Goal: Submit feedback/report problem: Submit feedback/report problem

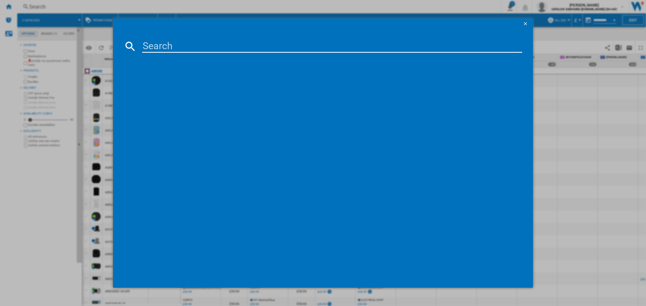
click at [223, 47] on input at bounding box center [332, 46] width 380 height 13
paste input "[PERSON_NAME] HS500 BLACK BLUE"
type input "[PERSON_NAME] HS500 BLACK BLUE"
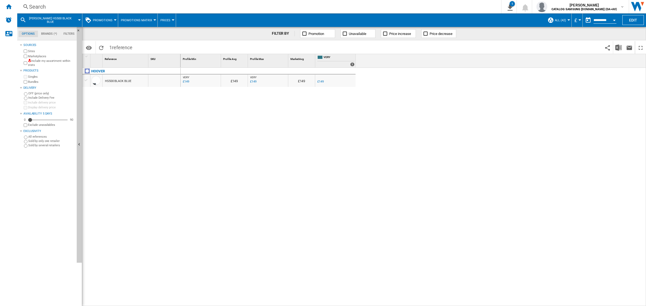
click at [253, 83] on div "£149" at bounding box center [253, 81] width 6 height 3
click at [145, 2] on div "Search Search 0 1 HA Promo all Brands [PROMOTIONS Matrix] Clear all exports [PE…" at bounding box center [331, 6] width 629 height 13
click at [147, 5] on div "Search" at bounding box center [258, 7] width 458 height 8
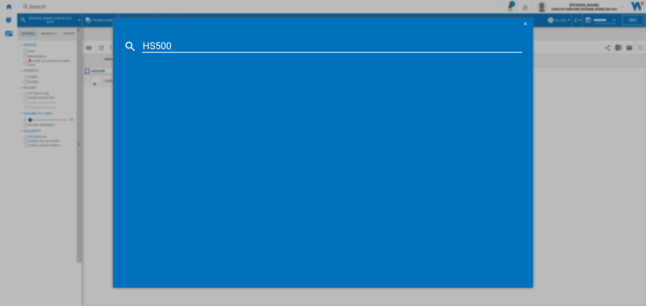
type input "HS500"
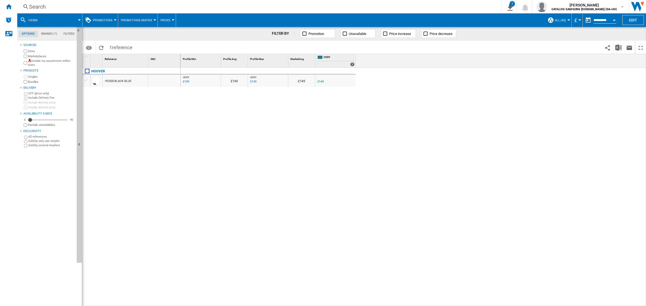
click at [115, 3] on div "Search" at bounding box center [258, 7] width 458 height 8
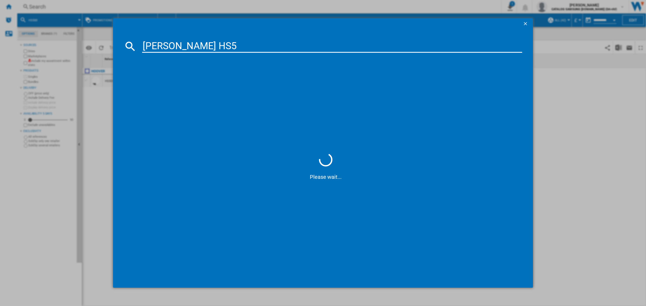
type input "[PERSON_NAME] HS5"
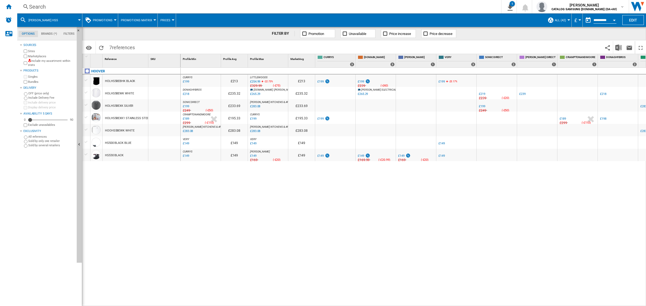
click at [441, 155] on div "£149" at bounding box center [441, 155] width 6 height 3
click at [108, 7] on div "Search" at bounding box center [258, 7] width 458 height 8
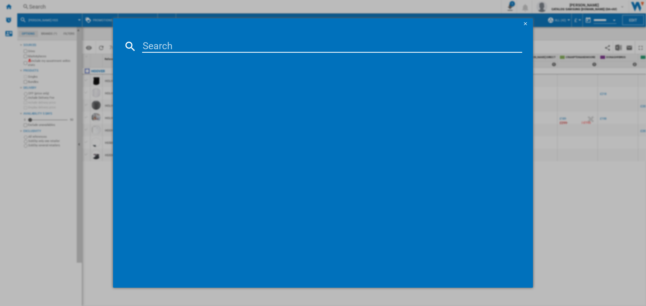
click at [178, 49] on input at bounding box center [332, 46] width 380 height 13
type input "KGN39OCAF"
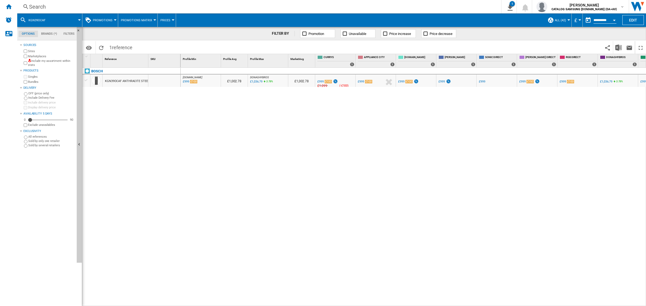
click at [160, 4] on div "Search" at bounding box center [258, 7] width 458 height 8
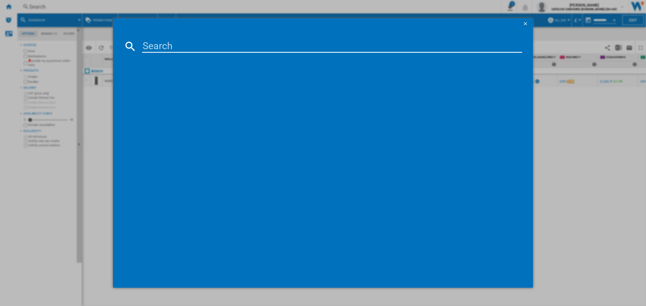
type input "CA38FL7NWBXUK"
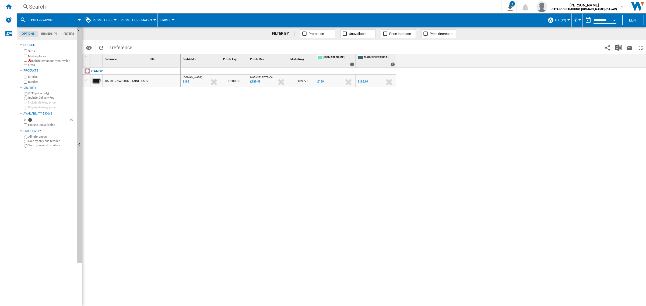
click at [263, 6] on div "Search" at bounding box center [258, 7] width 458 height 8
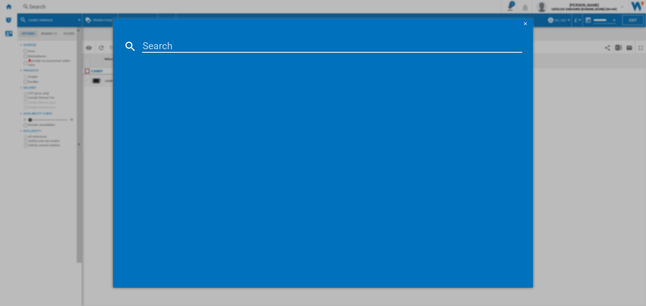
type input "BHA6S696M6DB9R80"
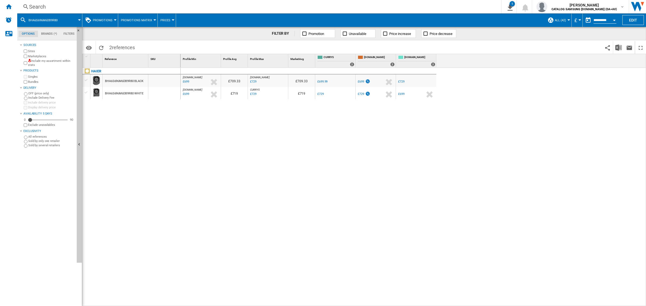
click at [321, 91] on div at bounding box center [335, 89] width 38 height 3
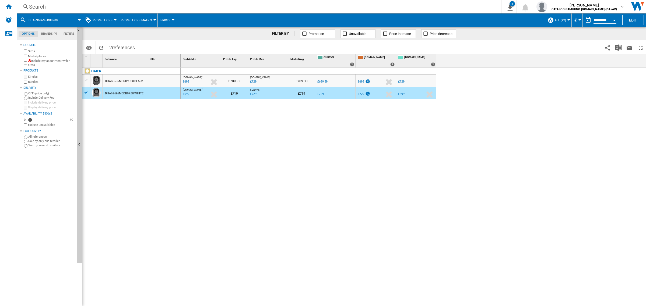
click at [321, 95] on div "£729" at bounding box center [320, 93] width 6 height 3
click at [323, 82] on div "£699.99" at bounding box center [322, 81] width 10 height 3
click at [360, 95] on div "£729" at bounding box center [361, 93] width 6 height 3
click at [361, 82] on div "£699" at bounding box center [361, 81] width 6 height 3
click at [252, 82] on div "£729" at bounding box center [253, 81] width 6 height 3
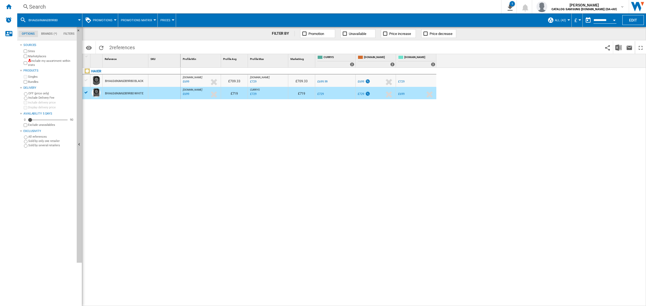
click at [403, 82] on div "£729" at bounding box center [401, 81] width 6 height 3
click at [319, 81] on div "£699.99" at bounding box center [322, 81] width 10 height 3
click at [253, 94] on div "£729" at bounding box center [253, 93] width 6 height 3
click at [319, 93] on div "£729" at bounding box center [320, 93] width 6 height 3
click at [363, 94] on div "£729" at bounding box center [361, 93] width 6 height 3
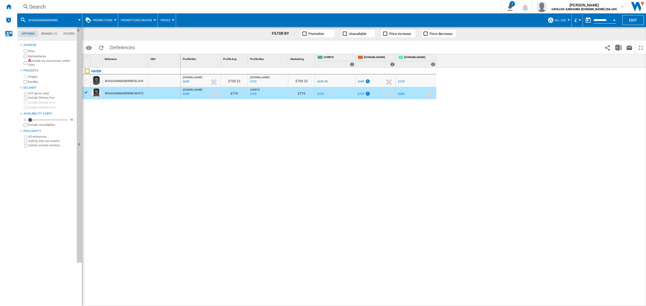
click at [403, 93] on div "£699" at bounding box center [401, 93] width 6 height 3
click at [340, 96] on div "-1.0 % £729 % N/A £NaN ( £729 ) CURRYS :" at bounding box center [335, 94] width 38 height 12
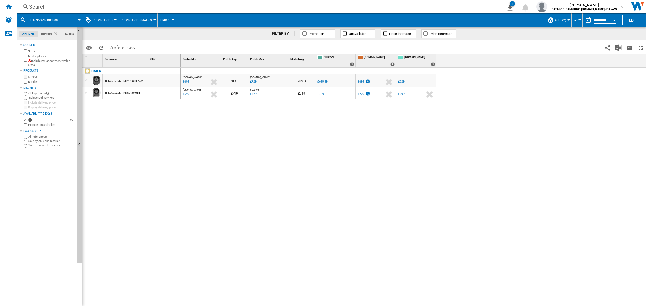
click at [137, 82] on div "BHA6S696M6DB9R80 BLACK" at bounding box center [124, 81] width 38 height 12
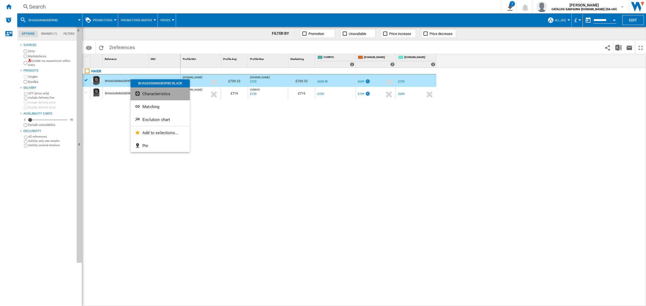
click at [162, 94] on span "Characteristics" at bounding box center [156, 94] width 28 height 5
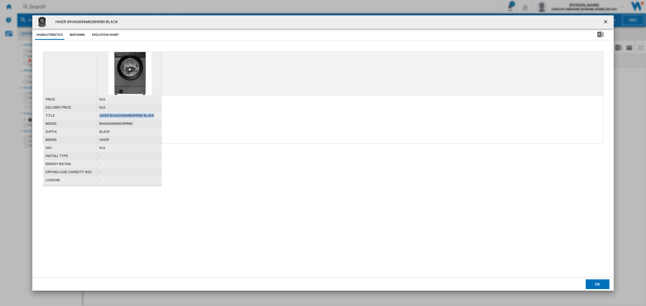
drag, startPoint x: 156, startPoint y: 114, endPoint x: 99, endPoint y: 114, distance: 57.3
click at [99, 114] on div "HAIER BHA6S696M6DB9R80 BLACK" at bounding box center [129, 116] width 65 height 8
copy div "HAIER BHA6S696M6DB9R80 BLACK"
click at [608, 21] on ng-md-icon "getI18NText('BUTTONS.CLOSE_DIALOG')" at bounding box center [606, 22] width 6 height 6
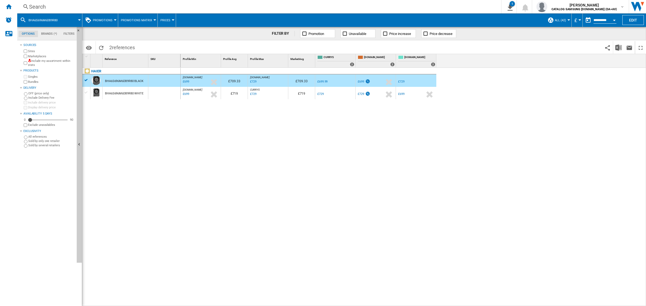
click at [140, 93] on div "BHA6S696M6DB9R80 WHITE" at bounding box center [124, 93] width 38 height 12
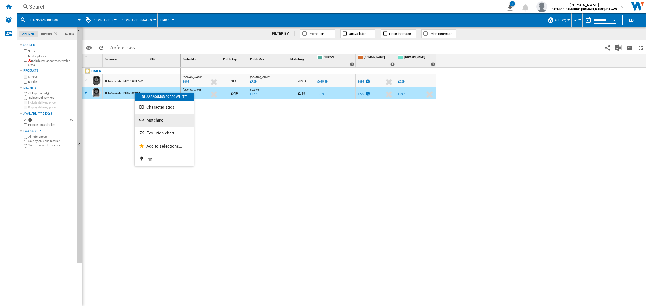
click at [159, 117] on button "Matching" at bounding box center [164, 120] width 59 height 13
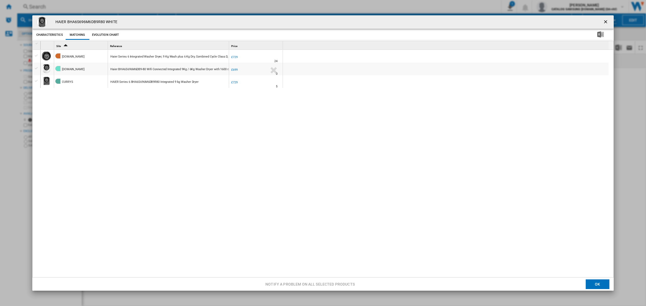
click at [36, 54] on div "Product popup" at bounding box center [37, 55] width 6 height 5
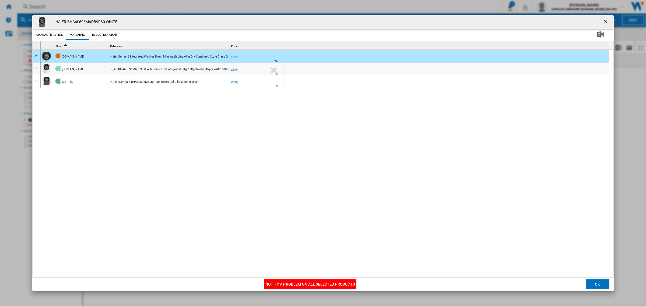
click at [36, 82] on div "Product popup" at bounding box center [37, 81] width 6 height 5
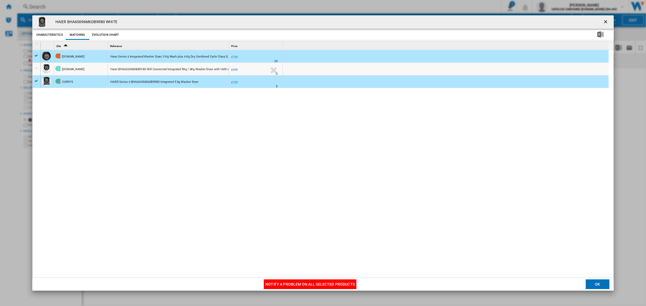
click at [285, 283] on button "Notify a problem on all selected products" at bounding box center [310, 285] width 93 height 10
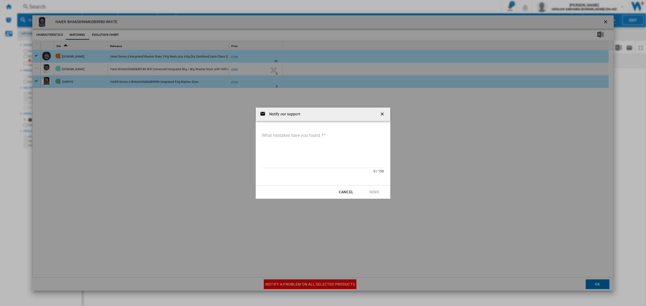
click at [304, 145] on textarea "What mistakes have you found ?" at bounding box center [323, 150] width 123 height 36
paste textarea "**********"
type textarea "**********"
click at [377, 192] on button "Send" at bounding box center [374, 192] width 24 height 10
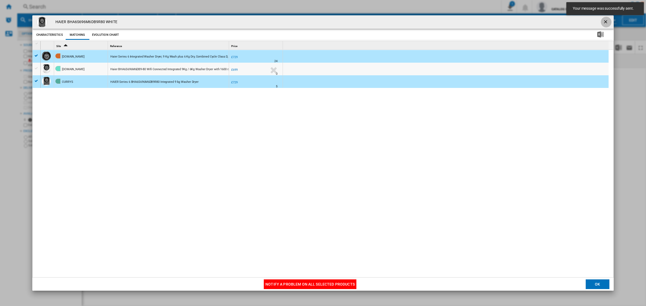
click at [607, 22] on button "Product popup" at bounding box center [606, 22] width 11 height 11
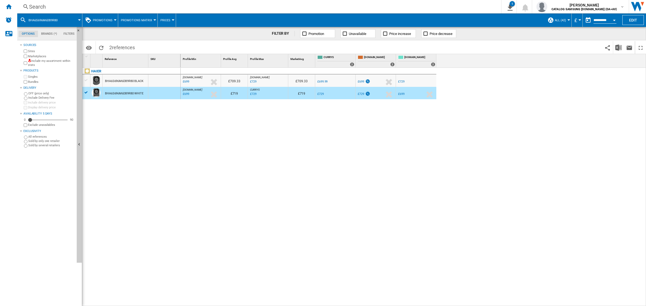
click at [136, 94] on div "BHA6S696M6DB9R80 WHITE" at bounding box center [124, 93] width 38 height 12
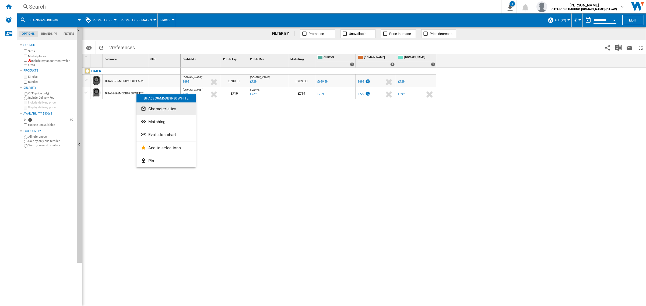
click at [151, 109] on span "Characteristics" at bounding box center [162, 109] width 28 height 5
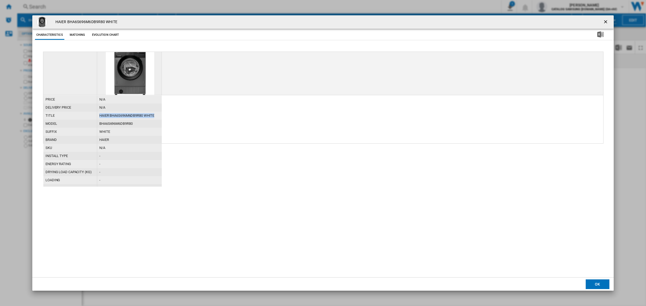
drag, startPoint x: 157, startPoint y: 115, endPoint x: 96, endPoint y: 112, distance: 60.9
click at [96, 112] on div "title HAIER BHA6S696M6DB9R80 WHITE" at bounding box center [102, 112] width 118 height 0
copy div "HAIER BHA6S696M6DB9R80 WHITE"
drag, startPoint x: 259, startPoint y: 170, endPoint x: 416, endPoint y: 74, distance: 183.8
click at [261, 169] on div "price N/A delivery price N/A title HAIER BHA6S696M6DB9R80 WHITE model BHA6S696M…" at bounding box center [323, 141] width 560 height 92
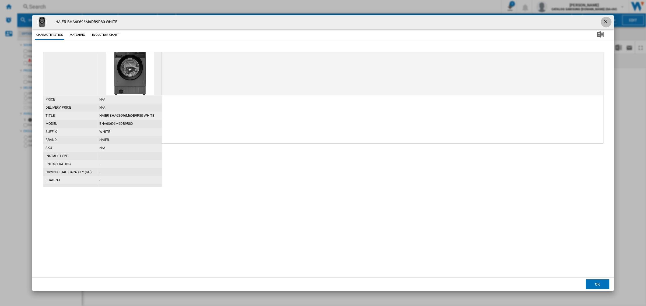
click at [606, 21] on ng-md-icon "getI18NText('BUTTONS.CLOSE_DIALOG')" at bounding box center [606, 22] width 6 height 6
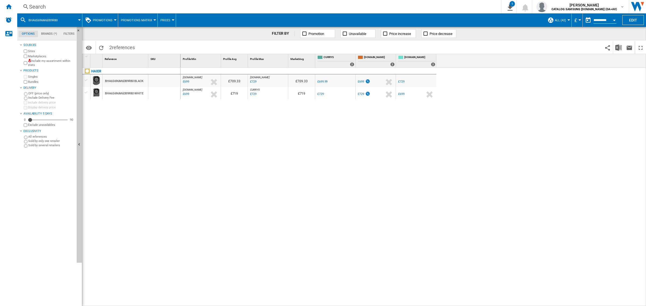
click at [140, 93] on div "BHA6S696M6DB9R80 WHITE" at bounding box center [124, 93] width 38 height 12
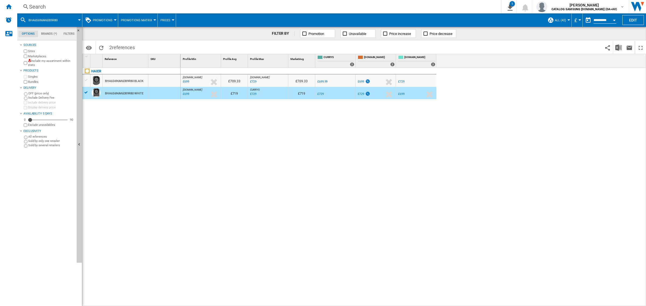
click at [143, 82] on div "BHA6S696M6DB9R80 BLACK" at bounding box center [124, 81] width 38 height 12
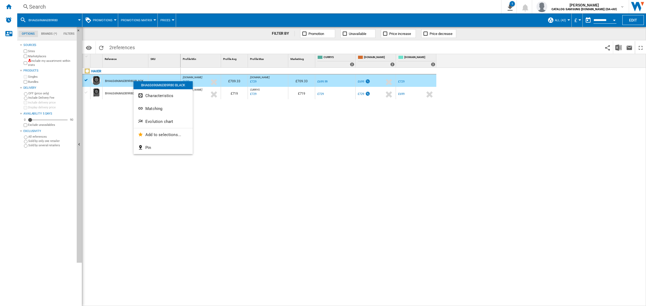
click at [129, 82] on div at bounding box center [323, 153] width 646 height 306
click at [257, 81] on div at bounding box center [258, 85] width 3 height 13
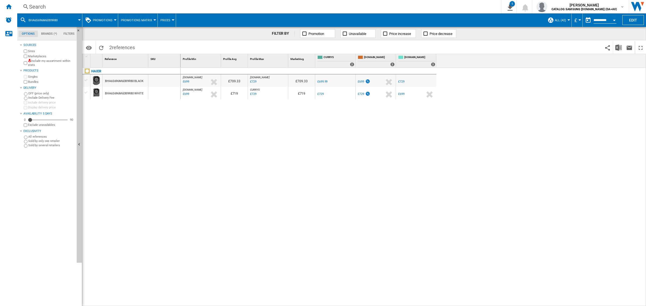
click at [323, 81] on div "£699.99" at bounding box center [322, 81] width 10 height 3
click at [360, 82] on div "£699" at bounding box center [361, 81] width 6 height 3
click at [401, 81] on div "£729" at bounding box center [401, 81] width 6 height 3
click at [118, 79] on div "BHA6S696M6DB9R80 BLACK" at bounding box center [124, 81] width 38 height 12
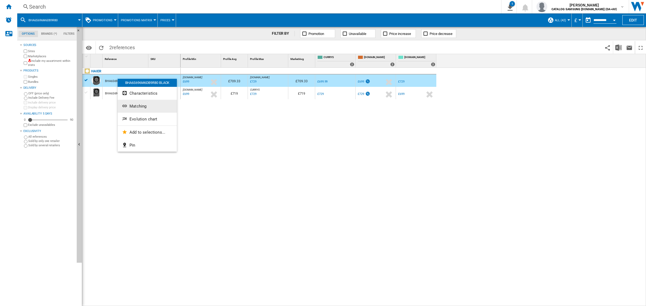
click at [139, 106] on span "Matching" at bounding box center [137, 106] width 17 height 5
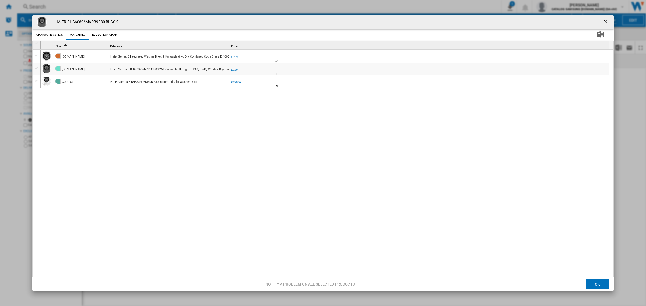
click at [36, 55] on div "Product popup" at bounding box center [37, 55] width 6 height 5
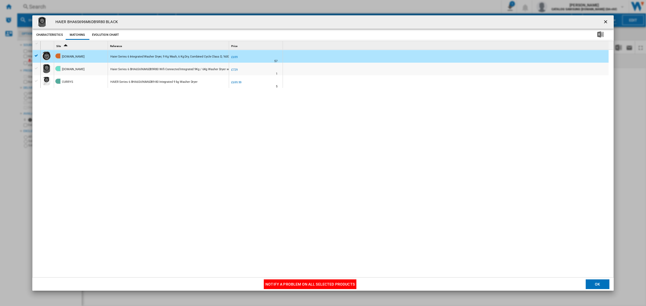
click at [37, 77] on div "Product popup" at bounding box center [37, 79] width 8 height 9
click at [35, 82] on div "Product popup" at bounding box center [37, 81] width 6 height 5
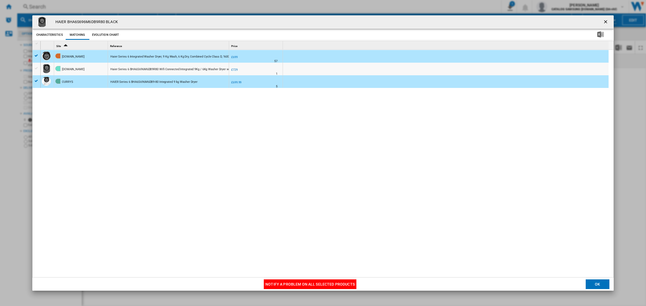
click at [343, 286] on button "Notify a problem on all selected products" at bounding box center [310, 285] width 93 height 10
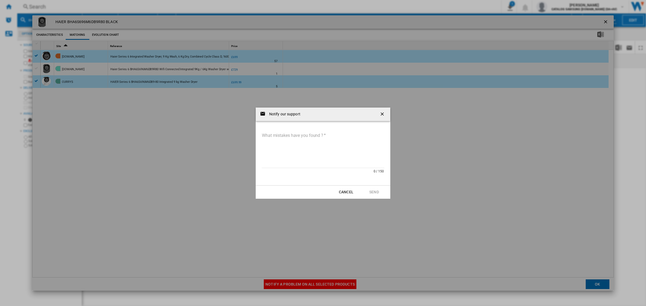
click at [293, 150] on textarea "What mistakes have you found ?" at bounding box center [323, 150] width 123 height 36
paste textarea "**********"
click at [304, 143] on textarea "**********" at bounding box center [323, 150] width 123 height 36
click at [307, 159] on textarea "**********" at bounding box center [323, 150] width 123 height 36
click at [304, 156] on textarea "**********" at bounding box center [323, 150] width 123 height 36
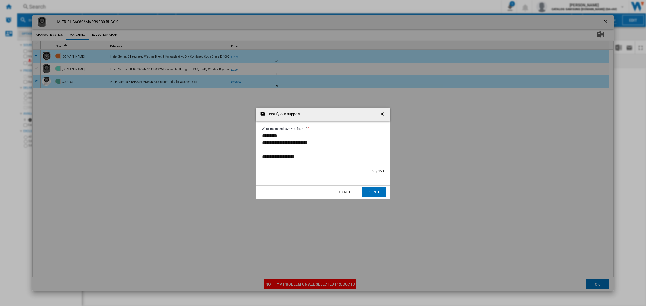
paste textarea "**********"
click at [292, 157] on textarea "**********" at bounding box center [323, 150] width 123 height 36
type textarea "**********"
click at [373, 192] on button "Send" at bounding box center [374, 192] width 24 height 10
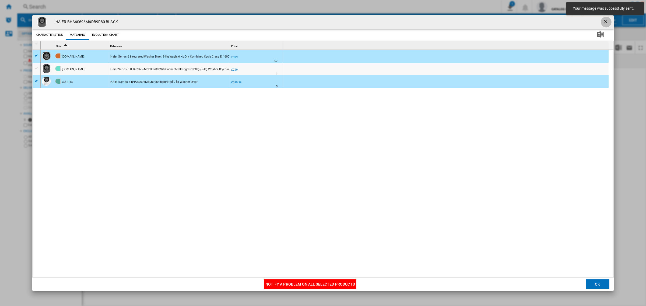
click at [603, 22] on ng-md-icon "getI18NText('BUTTONS.CLOSE_DIALOG')" at bounding box center [606, 22] width 6 height 6
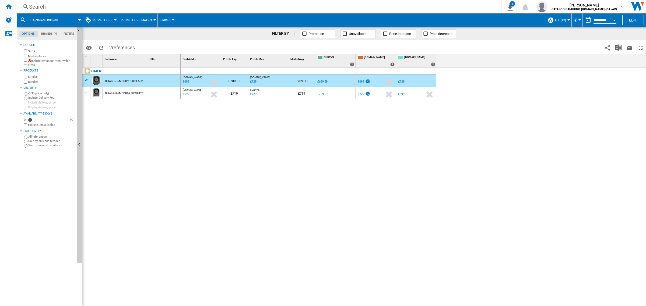
click at [106, 5] on div "Search" at bounding box center [258, 7] width 458 height 8
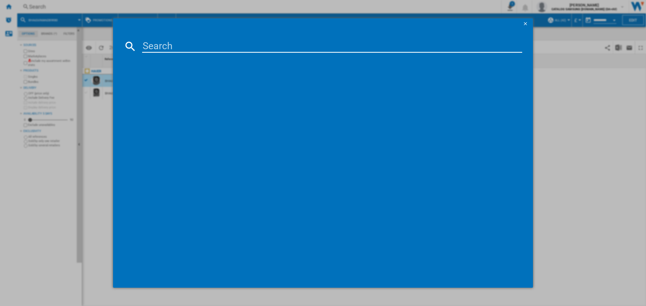
type input "‎HW90B14959U1"
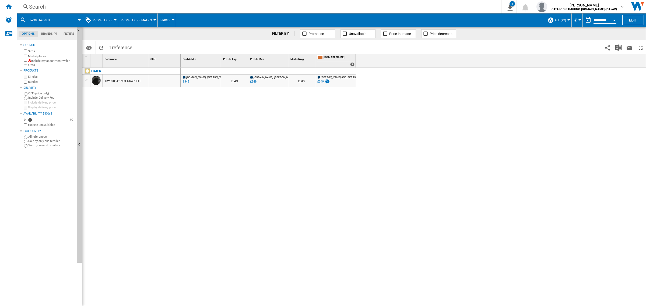
click at [320, 82] on div "£349" at bounding box center [320, 81] width 6 height 3
click at [131, 6] on div "Search" at bounding box center [258, 7] width 458 height 8
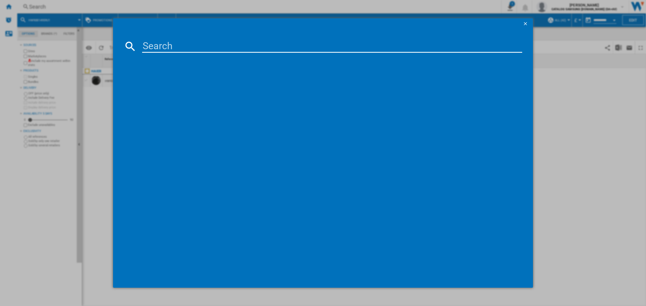
type input "HW90B14959S8U1"
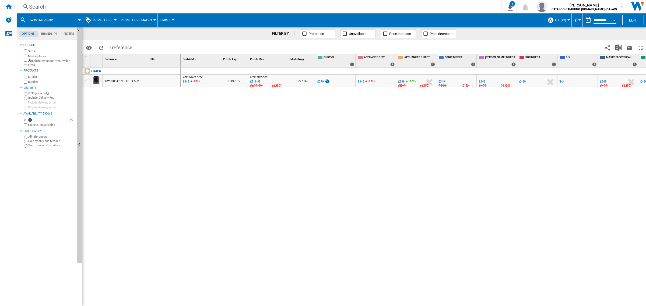
click at [131, 80] on div "HW90B14959S8U1 BLACK" at bounding box center [122, 81] width 34 height 12
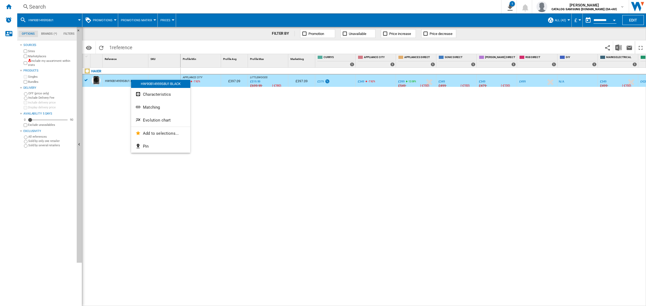
click at [154, 92] on span "Characteristics" at bounding box center [157, 94] width 28 height 5
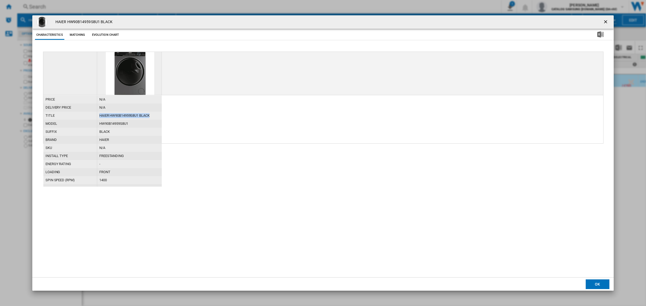
drag, startPoint x: 140, startPoint y: 114, endPoint x: 95, endPoint y: 115, distance: 45.2
click at [95, 112] on div "title HAIER HW90B14959S8U1 BLACK" at bounding box center [102, 112] width 118 height 0
copy div "HAIER HW90B14959S8U1 BLACK"
drag, startPoint x: 480, startPoint y: 232, endPoint x: 478, endPoint y: 227, distance: 4.7
click at [480, 232] on div "price N/A delivery price N/A title HAIER HW90B14959S8U1 BLACK model HW90B14959S…" at bounding box center [323, 159] width 560 height 215
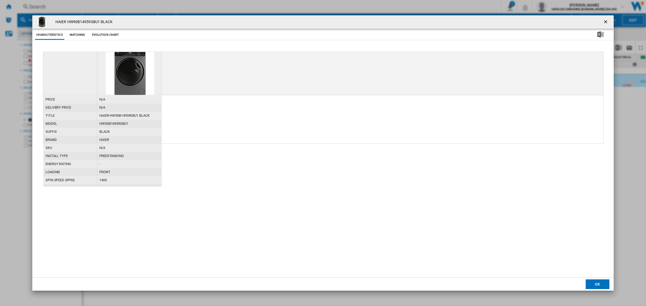
click at [606, 20] on ng-md-icon "getI18NText('BUTTONS.CLOSE_DIALOG')" at bounding box center [606, 22] width 6 height 6
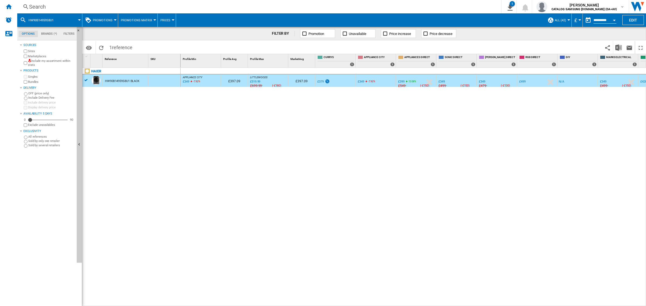
click at [112, 1] on div "Search Search 0 1 HA Promo all Brands [PROMOTIONS Matrix] Clear all exports [PE…" at bounding box center [331, 6] width 629 height 13
click at [116, 3] on div "Search" at bounding box center [258, 7] width 458 height 8
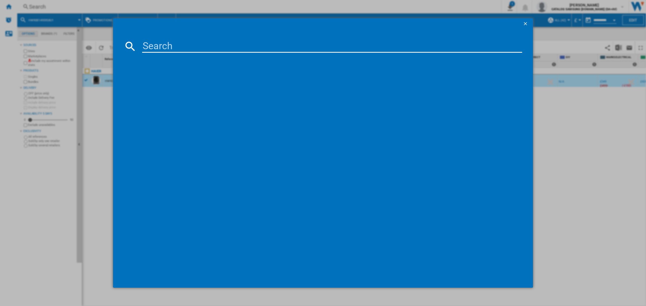
paste input "HAIER HW90B14959S8U1 BLACK"
click at [176, 47] on input "HAIER HW90B14959S8U1 BLACK" at bounding box center [332, 46] width 380 height 13
drag, startPoint x: 174, startPoint y: 47, endPoint x: 126, endPoint y: 39, distance: 48.3
click at [126, 39] on md-dialog-content "HAIER HW90B14959S8U1 BLACK Please wait..." at bounding box center [323, 158] width 420 height 259
drag, startPoint x: 214, startPoint y: 49, endPoint x: 276, endPoint y: 54, distance: 62.7
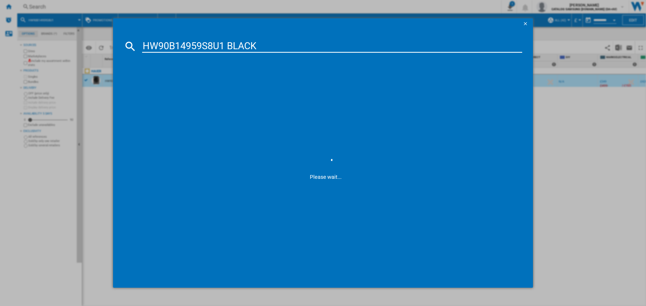
click at [276, 54] on md-dialog-content "HW90B14959S8U1 BLACK Please wait..." at bounding box center [323, 158] width 420 height 259
type input "HW90B14959S8"
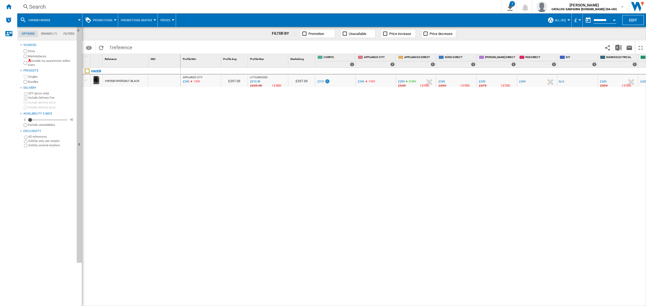
click at [140, 83] on div "HW90B14959S8U1 BLACK" at bounding box center [125, 81] width 45 height 12
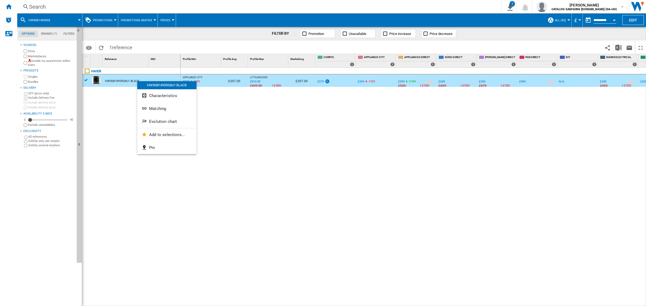
click at [172, 93] on span "Characteristics" at bounding box center [163, 95] width 28 height 5
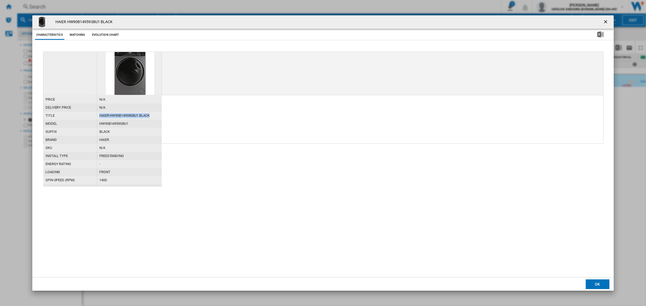
drag, startPoint x: 153, startPoint y: 115, endPoint x: 93, endPoint y: 119, distance: 60.4
click at [93, 112] on div "title HAIER HW90B14959S8U1 BLACK" at bounding box center [102, 112] width 118 height 0
copy div "HAIER HW90B14959S8U1 BLACK"
click at [603, 19] on ng-md-icon "getI18NText('BUTTONS.CLOSE_DIALOG')" at bounding box center [606, 22] width 6 height 6
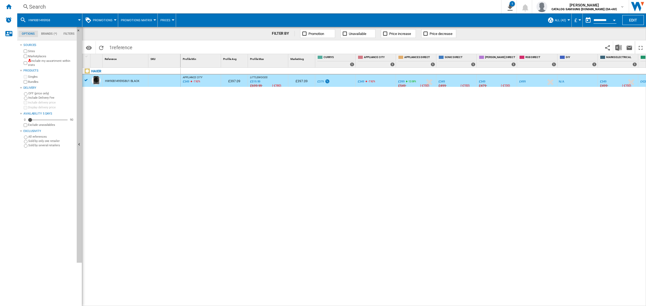
click at [161, 119] on div "HAIER HW90B14959S8U1 BLACK" at bounding box center [131, 186] width 98 height 236
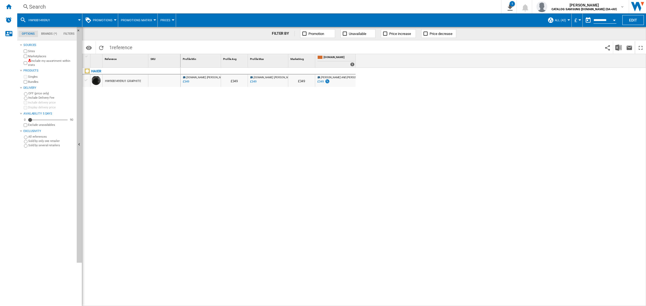
click at [115, 82] on div "‎HW90B14959U1 GRAPHITE" at bounding box center [123, 81] width 36 height 12
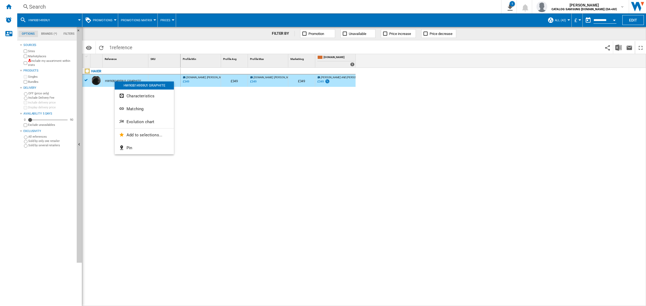
click at [145, 106] on button "Matching" at bounding box center [144, 109] width 59 height 13
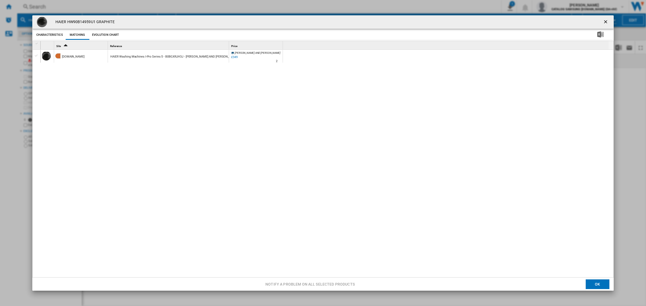
click at [34, 56] on div "Product popup" at bounding box center [37, 55] width 6 height 5
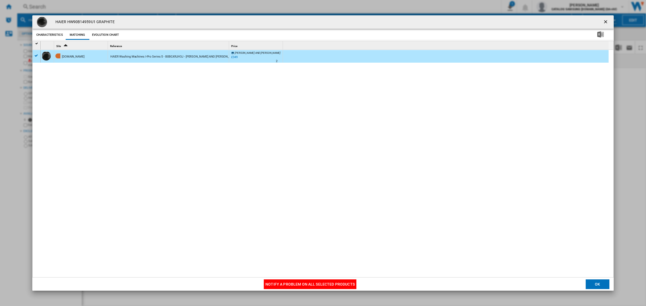
click at [279, 283] on button "Notify a problem on all selected products" at bounding box center [310, 285] width 93 height 10
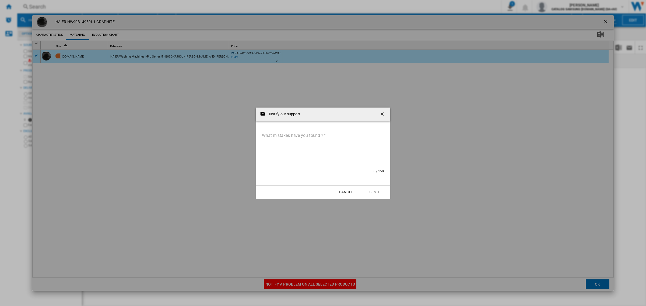
click at [306, 161] on textarea "What mistakes have you found ?" at bounding box center [323, 150] width 123 height 36
paste textarea "**********"
type textarea "**********"
click at [367, 192] on button "Send" at bounding box center [374, 192] width 24 height 10
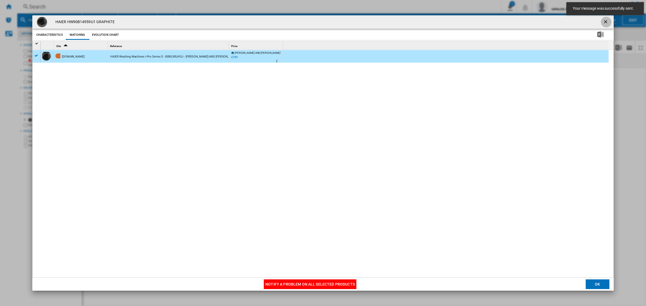
click at [603, 22] on ng-md-icon "getI18NText('BUTTONS.CLOSE_DIALOG')" at bounding box center [606, 22] width 6 height 6
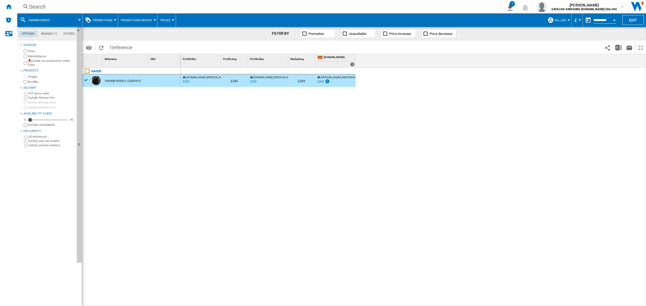
click at [343, 7] on div "Search" at bounding box center [258, 7] width 458 height 8
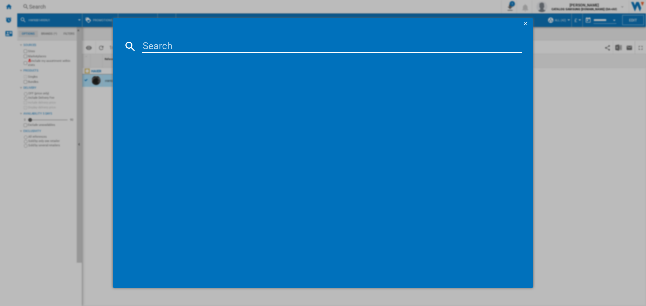
type input "ID23B3YTB1"
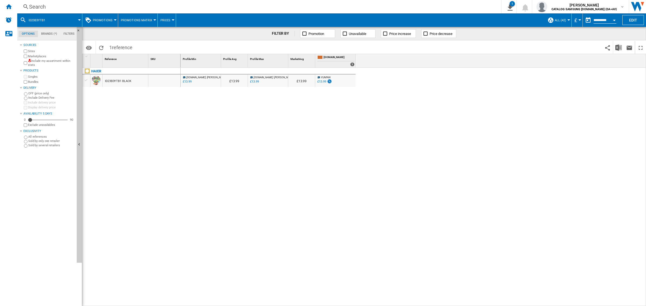
click at [321, 82] on div "£13.99" at bounding box center [321, 81] width 9 height 3
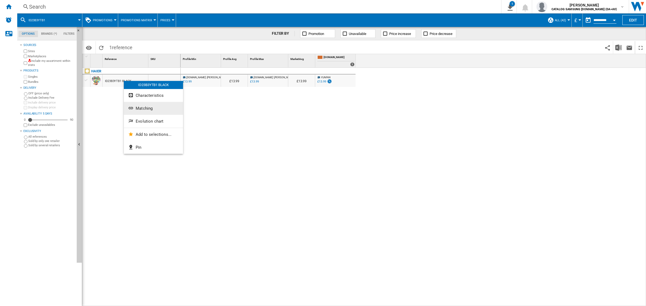
click at [163, 106] on button "Matching" at bounding box center [153, 108] width 59 height 13
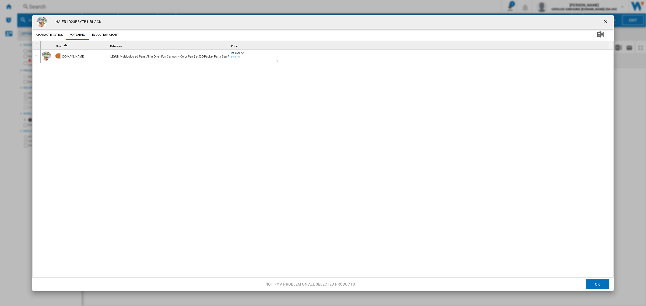
click at [38, 57] on div "Product popup" at bounding box center [37, 55] width 6 height 5
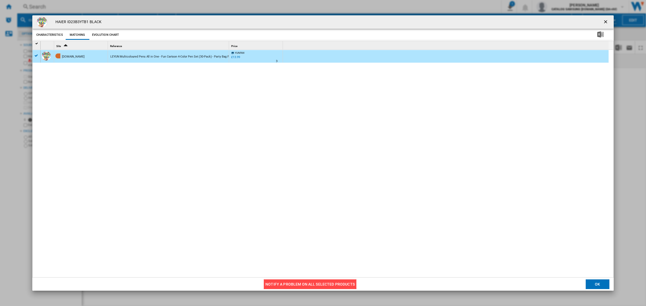
click at [305, 283] on button "Notify a problem on all selected products" at bounding box center [310, 285] width 93 height 10
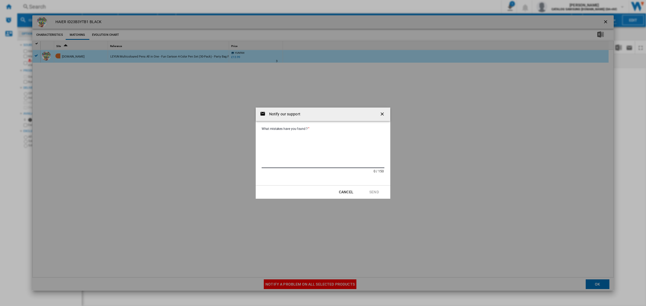
click at [289, 144] on textarea "What mistakes have you found ?" at bounding box center [323, 150] width 123 height 36
type textarea "**********"
click at [372, 190] on button "Send" at bounding box center [374, 192] width 24 height 10
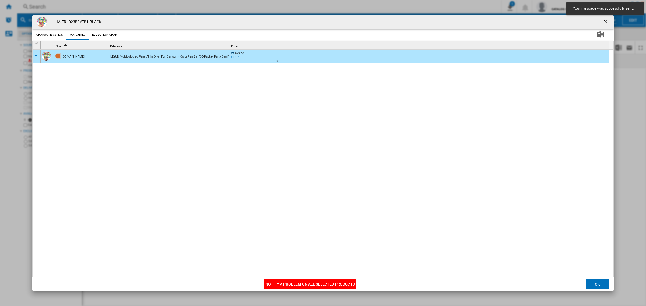
click at [606, 22] on ng-md-icon "getI18NText('BUTTONS.CLOSE_DIALOG')" at bounding box center [606, 22] width 6 height 6
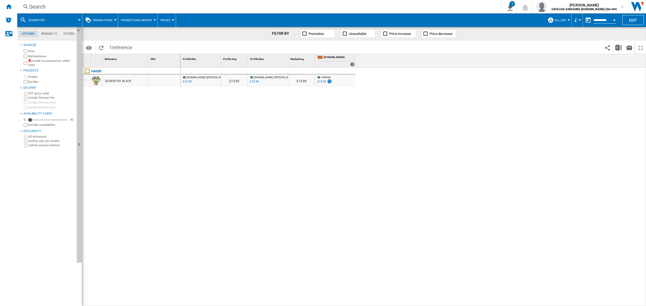
click at [201, 6] on div "Search" at bounding box center [258, 7] width 458 height 8
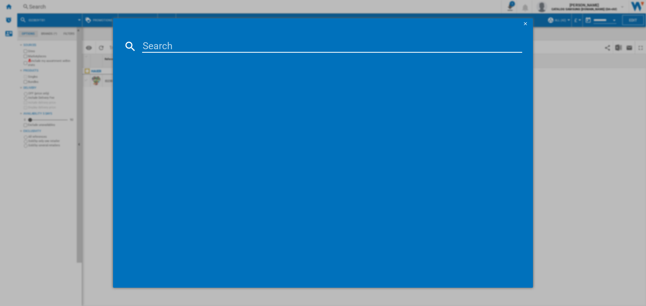
type input "BH4S69M6DB9RJ80"
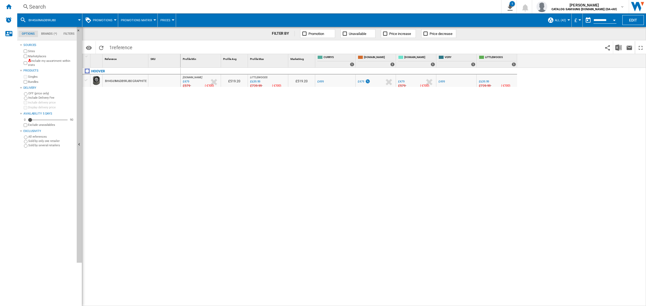
click at [318, 80] on div "£499" at bounding box center [320, 81] width 6 height 3
click at [152, 3] on div "Search" at bounding box center [258, 7] width 458 height 8
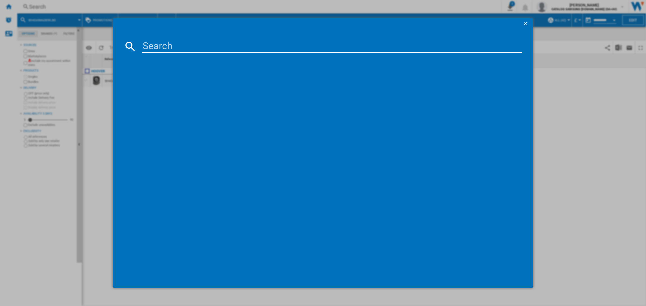
click at [181, 40] on input at bounding box center [332, 46] width 380 height 13
type input "H3DPS4866TAM6"
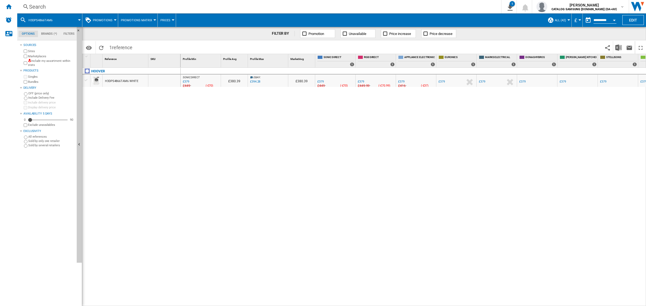
click at [320, 81] on div "£379" at bounding box center [320, 81] width 6 height 3
click at [361, 80] on div "£379" at bounding box center [361, 81] width 6 height 3
click at [399, 81] on div "£379" at bounding box center [401, 81] width 6 height 3
click at [603, 83] on div "£379" at bounding box center [603, 81] width 6 height 3
click at [644, 82] on div "£379" at bounding box center [643, 81] width 6 height 3
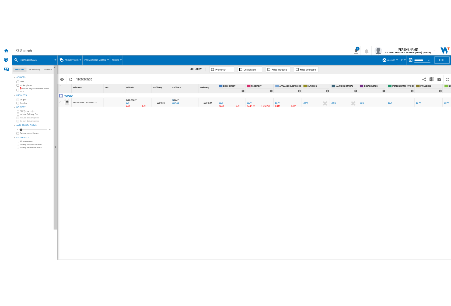
scroll to position [0, 113]
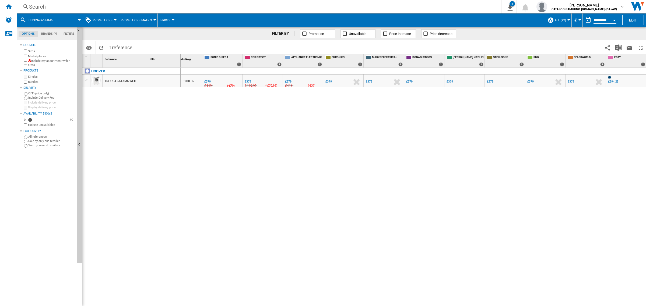
click at [611, 82] on div "£394.28" at bounding box center [613, 81] width 10 height 3
click at [139, 5] on div "Search" at bounding box center [258, 7] width 458 height 8
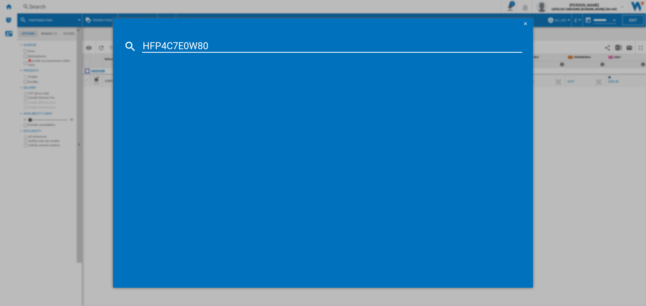
type input "HFP4C7E0W80"
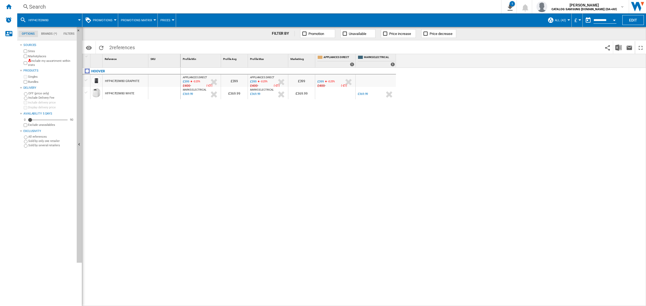
click at [320, 81] on div "£399" at bounding box center [320, 81] width 6 height 3
click at [360, 93] on div "£369.99" at bounding box center [363, 93] width 10 height 3
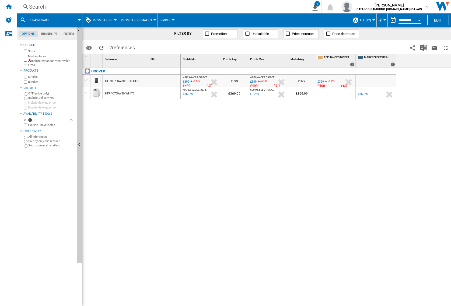
click at [143, 9] on div "Search" at bounding box center [160, 7] width 263 height 8
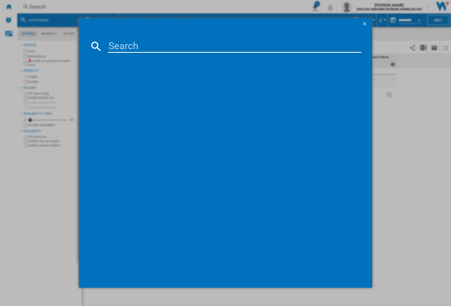
type input "HO38FL7NWBXUK"
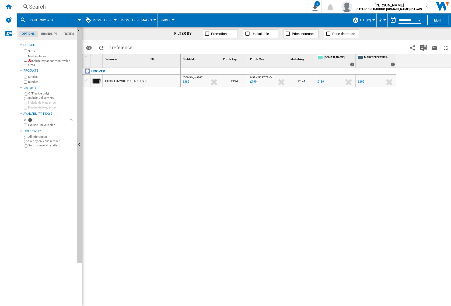
click at [272, 7] on div "Search" at bounding box center [160, 7] width 263 height 8
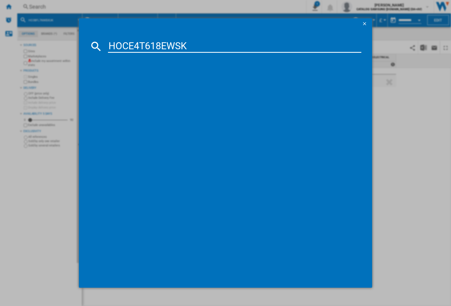
type input "HOCE4T618EWSK"
